Goal: Information Seeking & Learning: Find specific page/section

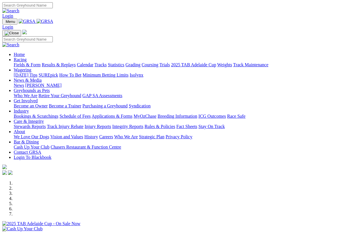
scroll to position [126, 0]
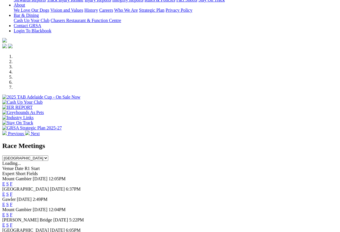
click at [13, 192] on span "F" at bounding box center [11, 194] width 3 height 5
click at [13, 192] on link "F" at bounding box center [11, 194] width 3 height 5
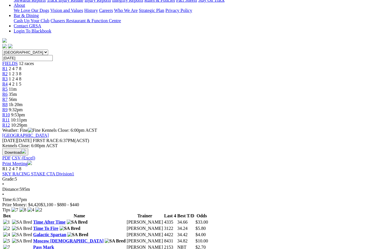
scroll to position [134, 0]
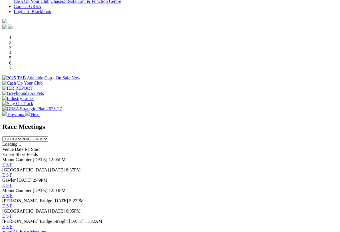
scroll to position [146, 0]
click at [13, 214] on link "F" at bounding box center [11, 216] width 3 height 5
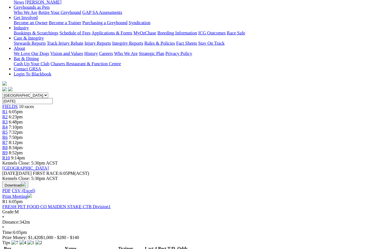
scroll to position [91, 0]
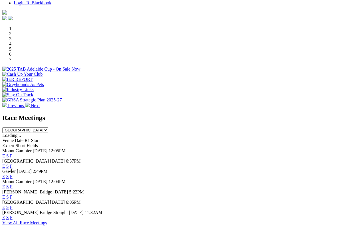
scroll to position [154, 0]
click at [13, 215] on link "F" at bounding box center [11, 217] width 3 height 5
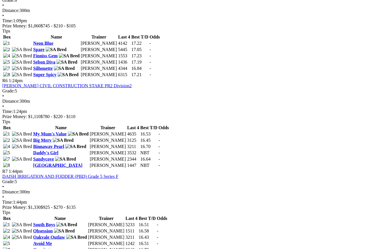
scroll to position [644, 0]
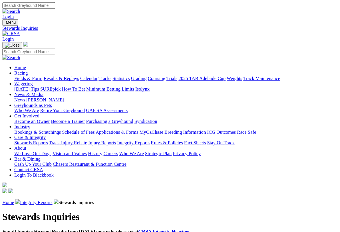
scroll to position [1, 0]
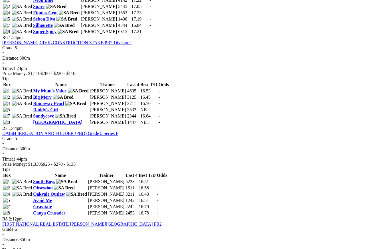
scroll to position [687, 0]
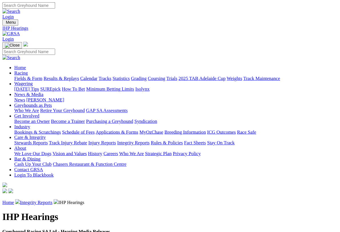
scroll to position [1, 0]
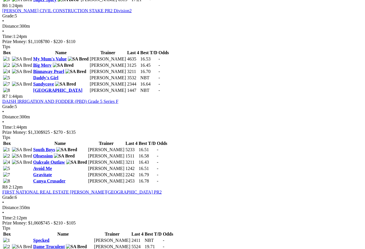
scroll to position [719, 0]
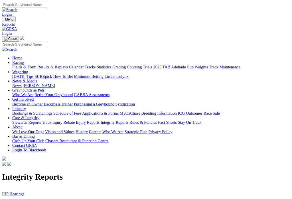
scroll to position [1, 0]
